Goal: Task Accomplishment & Management: Use online tool/utility

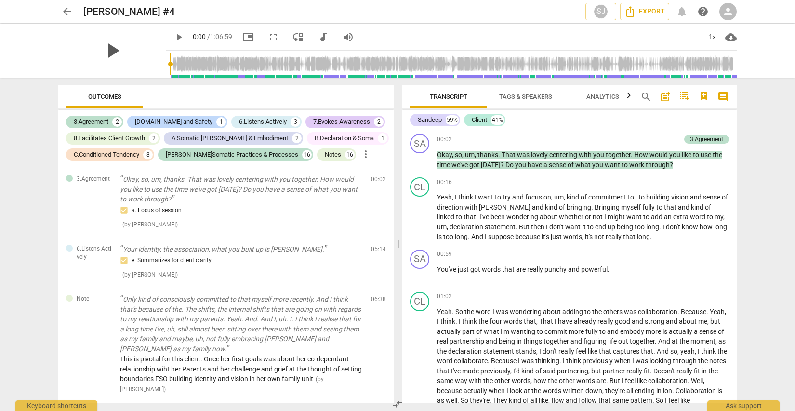
click at [115, 55] on span "play_arrow" at bounding box center [112, 50] width 25 height 25
click at [722, 184] on div "+" at bounding box center [724, 182] width 10 height 10
click at [722, 180] on div at bounding box center [720, 182] width 8 height 8
click at [167, 39] on div at bounding box center [397, 205] width 795 height 411
click at [173, 38] on span "pause" at bounding box center [179, 37] width 12 height 12
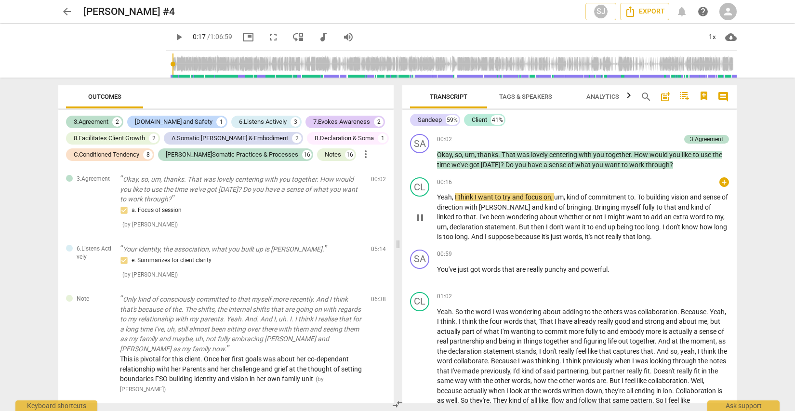
type input "17"
click at [671, 140] on div "+" at bounding box center [676, 139] width 10 height 10
click at [614, 213] on div at bounding box center [397, 205] width 795 height 411
click at [719, 183] on div "+" at bounding box center [724, 182] width 10 height 10
click at [574, 12] on div at bounding box center [397, 205] width 795 height 411
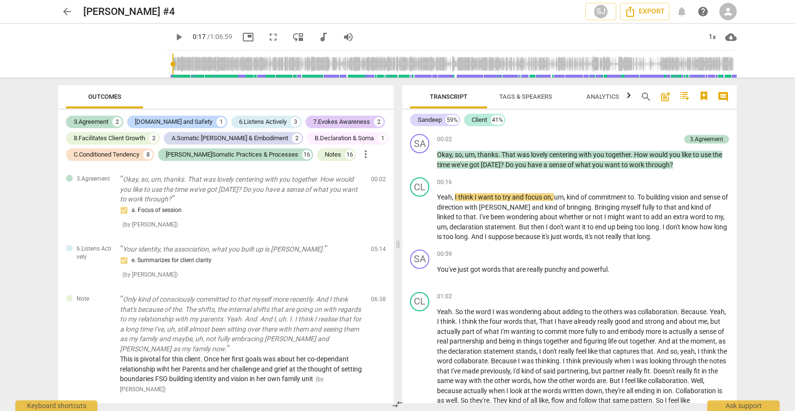
click at [731, 7] on span "person" at bounding box center [728, 12] width 12 height 12
click at [548, 20] on div at bounding box center [397, 205] width 795 height 411
click at [728, 13] on span "person" at bounding box center [728, 12] width 12 height 12
click at [733, 20] on li "Login" at bounding box center [736, 23] width 35 height 23
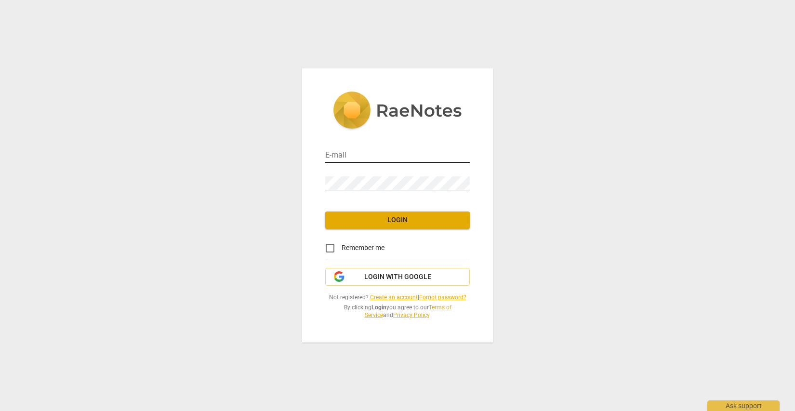
click at [359, 150] on input "email" at bounding box center [397, 156] width 145 height 14
type input "[PERSON_NAME][EMAIL_ADDRESS][DOMAIN_NAME]"
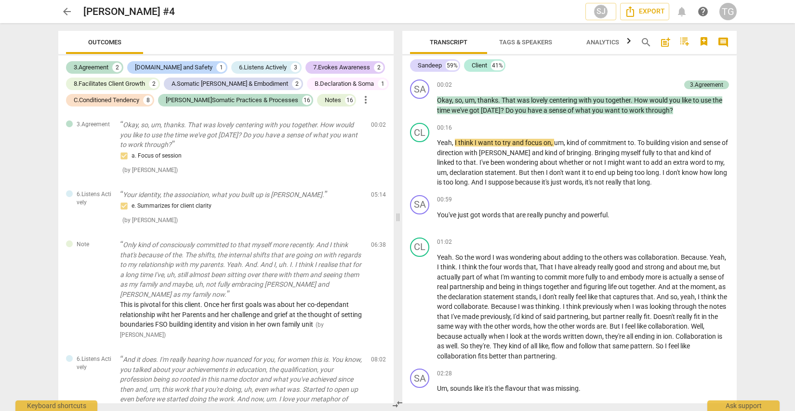
click at [396, 222] on span at bounding box center [398, 217] width 6 height 388
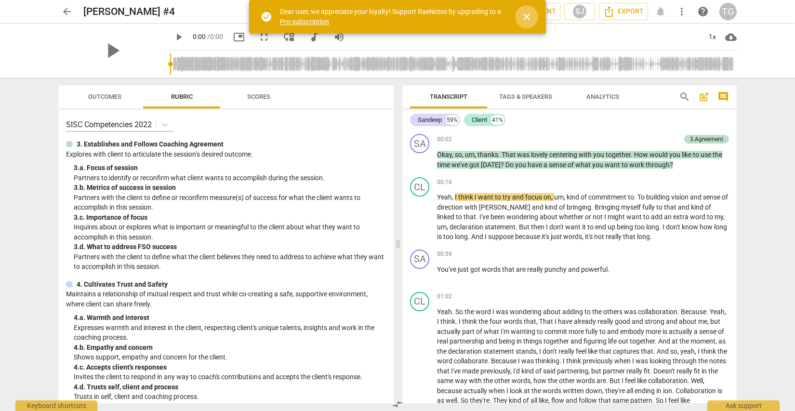
click at [528, 17] on span "close" at bounding box center [527, 17] width 12 height 12
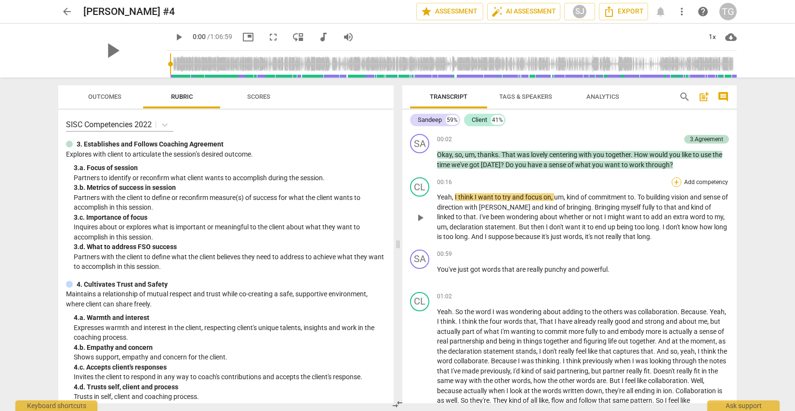
click at [674, 180] on div "+" at bounding box center [677, 182] width 10 height 10
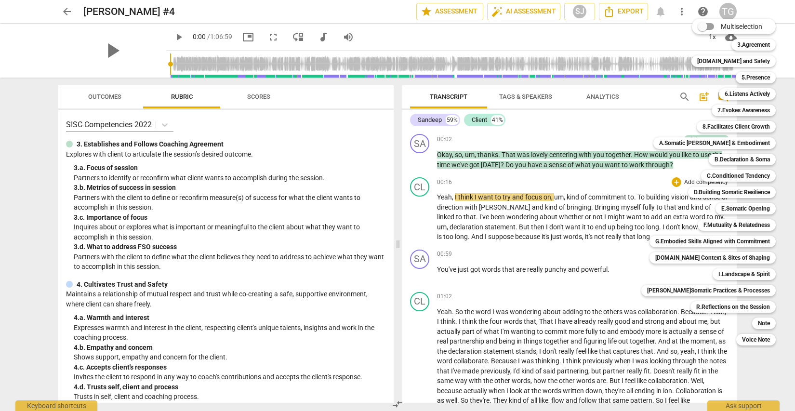
click at [645, 124] on div "Multiselection m 3.Agreement 1 [DOMAIN_NAME] and Safety 2 5.Presence 3 6.Listen…" at bounding box center [716, 182] width 157 height 332
click at [781, 70] on div "5.Presence 3" at bounding box center [761, 77] width 58 height 16
